Goal: Check status

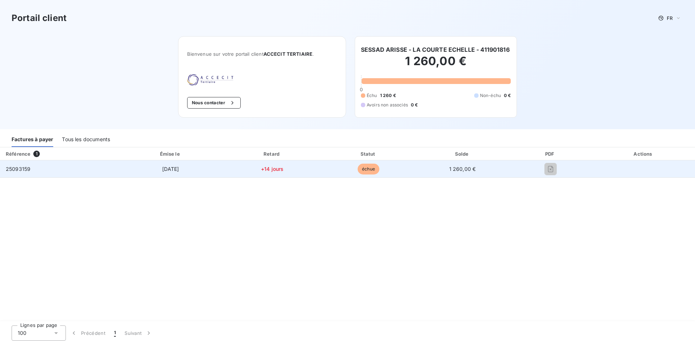
click at [18, 171] on span "25093159" at bounding box center [18, 169] width 25 height 6
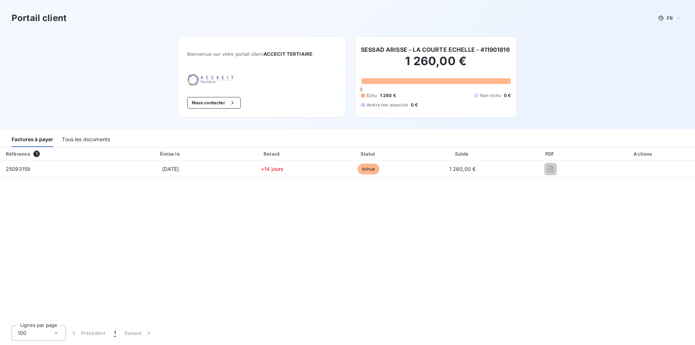
click at [549, 153] on div "PDF" at bounding box center [550, 153] width 80 height 7
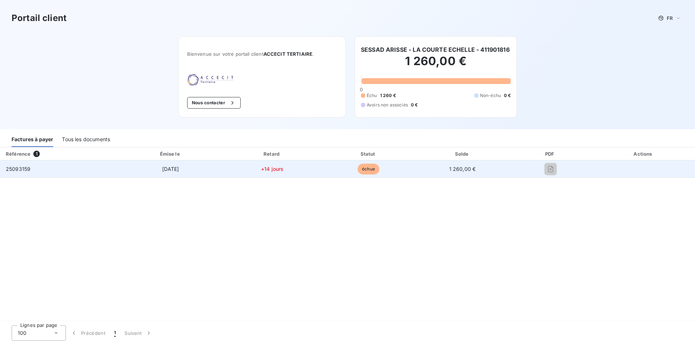
click at [372, 170] on span "échue" at bounding box center [369, 169] width 22 height 11
drag, startPoint x: 372, startPoint y: 170, endPoint x: 354, endPoint y: 170, distance: 17.7
click at [371, 170] on span "échue" at bounding box center [369, 169] width 22 height 11
drag, startPoint x: 283, startPoint y: 172, endPoint x: 273, endPoint y: 167, distance: 11.5
click at [283, 172] on td "+14 jours" at bounding box center [272, 168] width 97 height 17
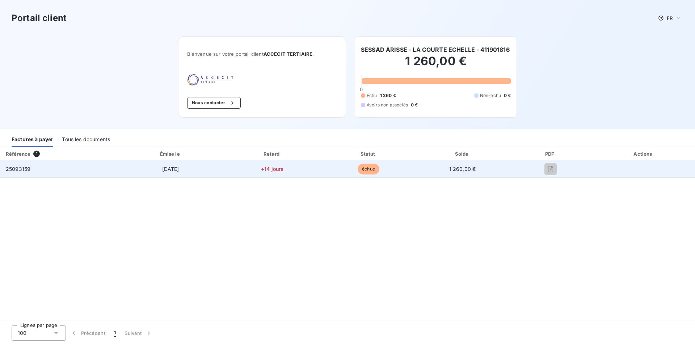
click at [273, 167] on span "+14 jours" at bounding box center [272, 169] width 22 height 6
click at [169, 166] on span "[DATE]" at bounding box center [170, 169] width 17 height 6
click at [18, 172] on div "25093159" at bounding box center [18, 168] width 25 height 7
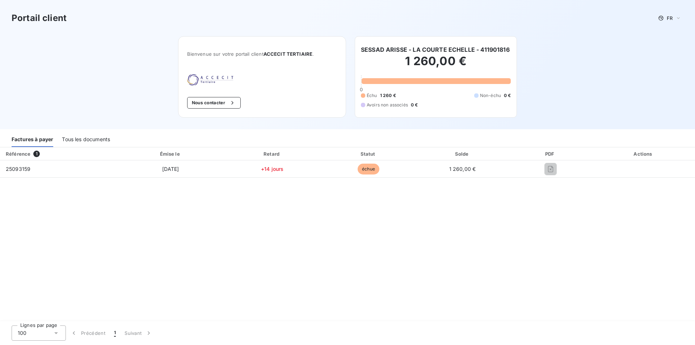
click at [72, 140] on div "Tous les documents" at bounding box center [86, 139] width 48 height 15
